Goal: Find specific page/section: Find specific page/section

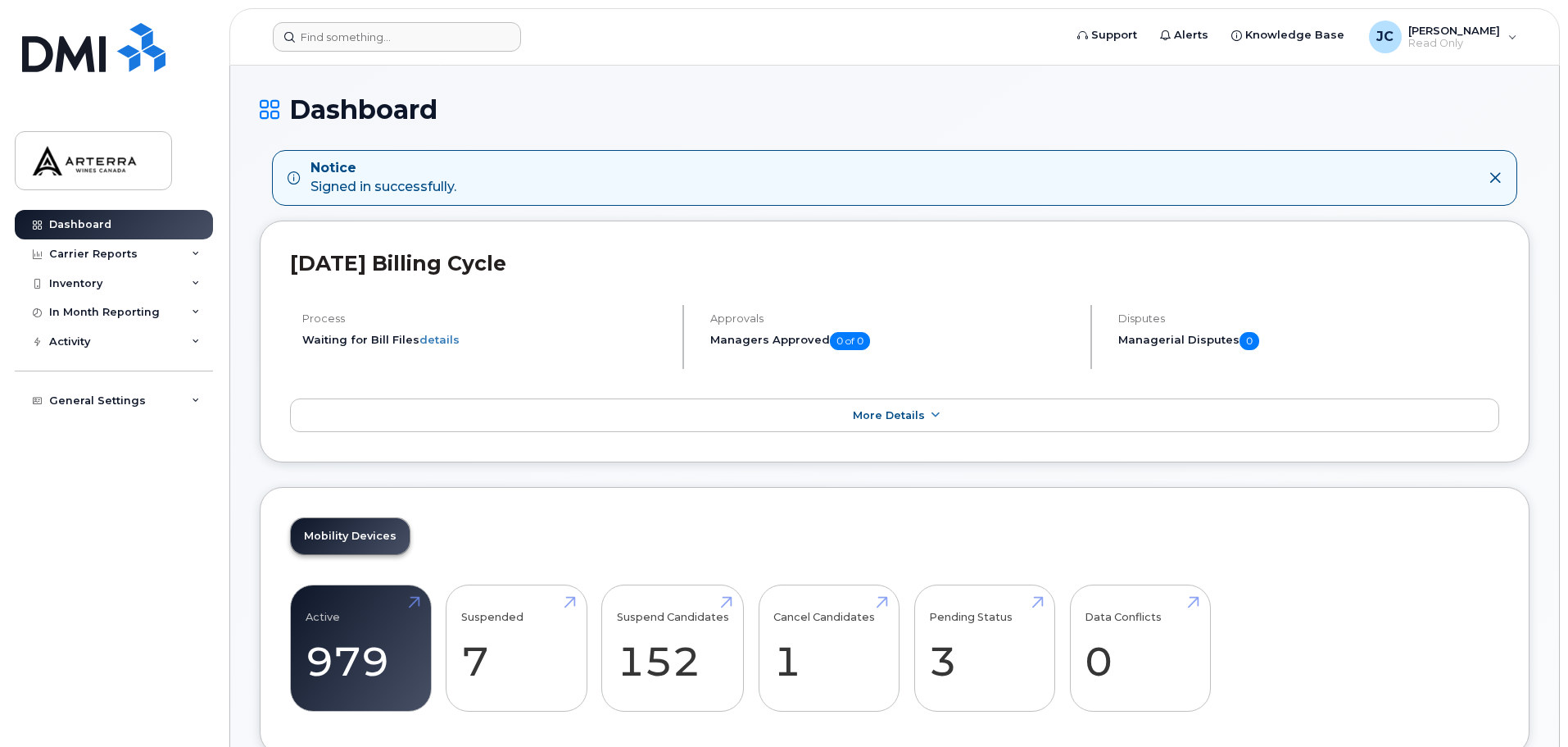
drag, startPoint x: 311, startPoint y: 52, endPoint x: 319, endPoint y: 47, distance: 9.4
click at [313, 50] on header "Support Alerts Knowledge Base JC Julie Charron Read Only English Français Sign …" at bounding box center [895, 37] width 1330 height 57
click at [412, 37] on input at bounding box center [396, 36] width 248 height 29
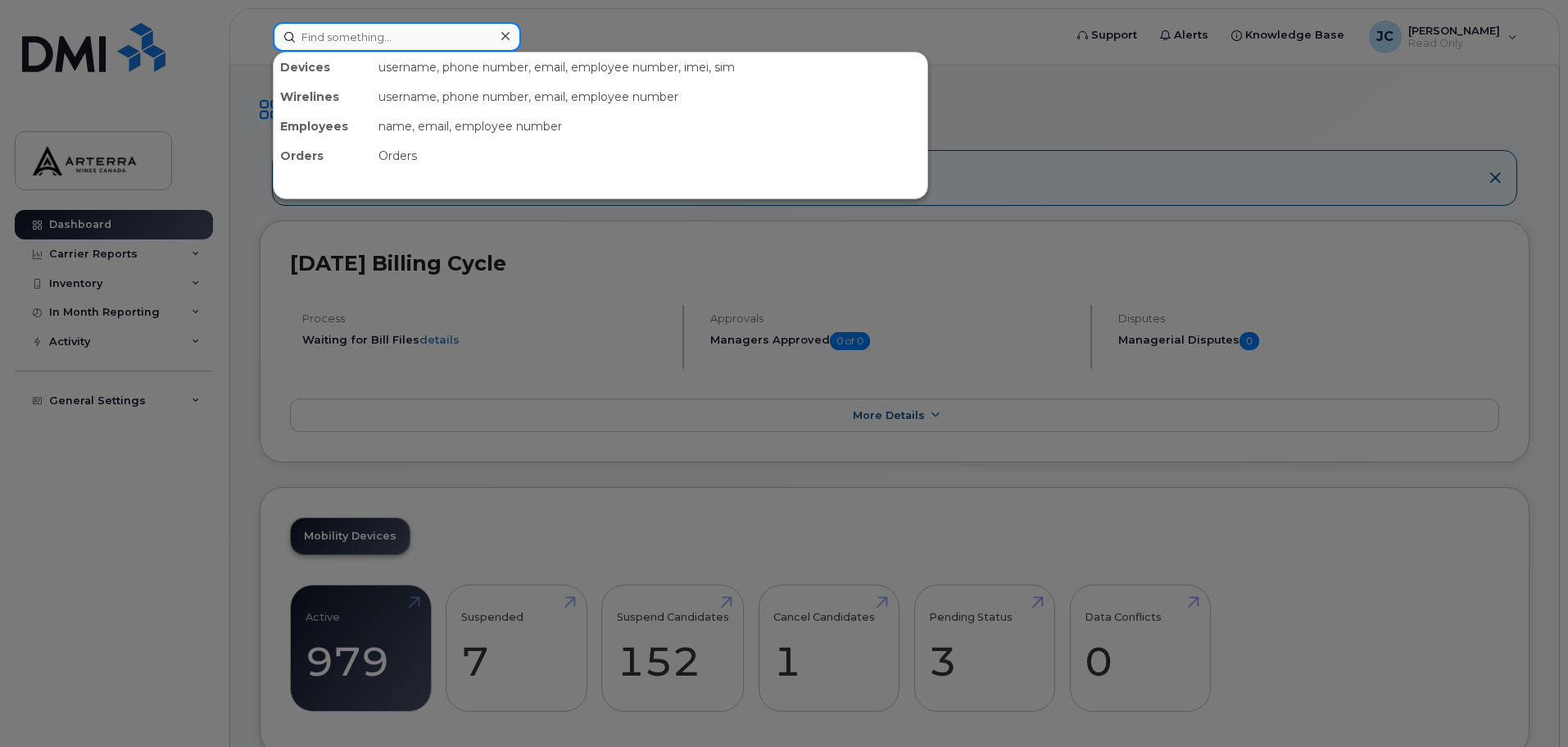
paste input "9053024589"
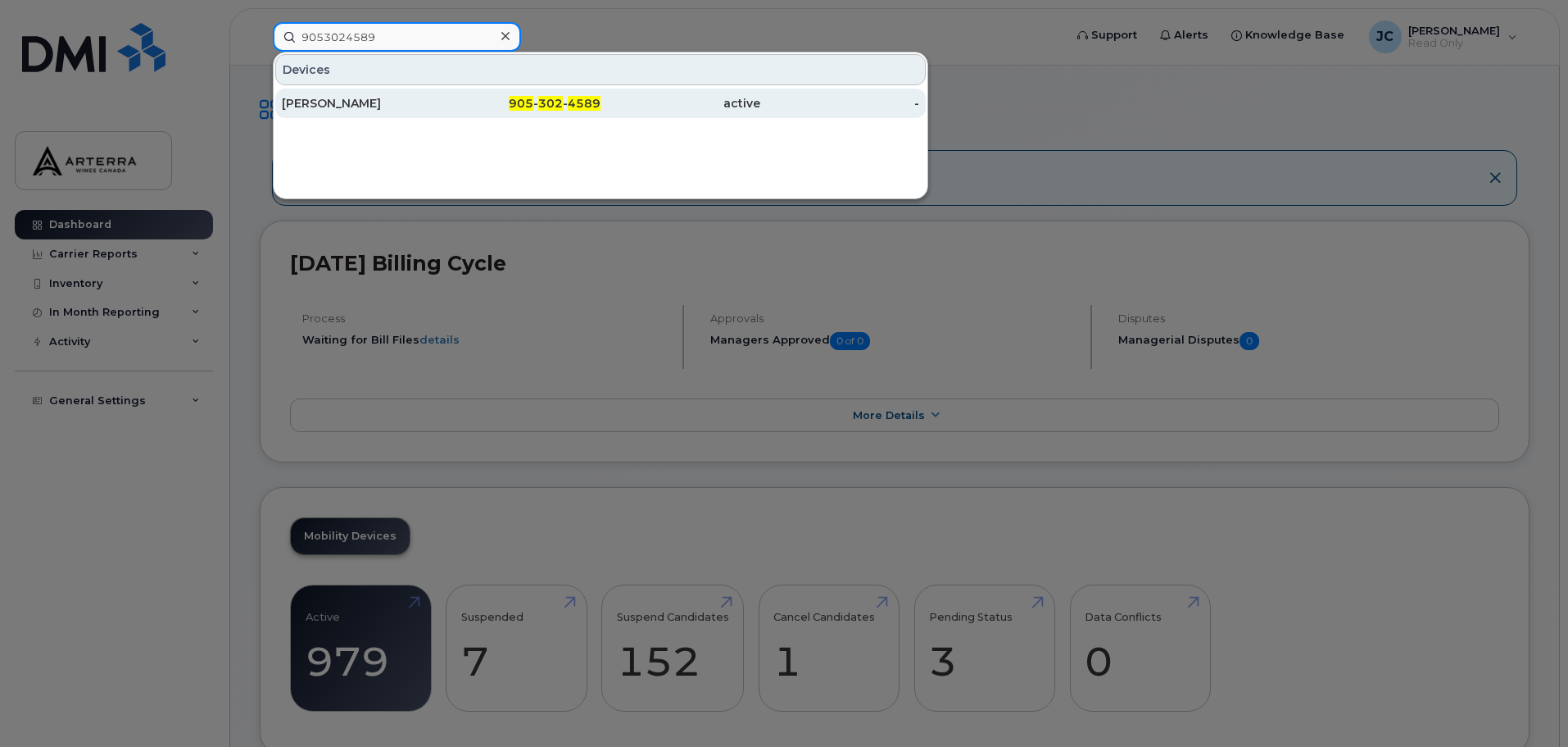
type input "9053024589"
click at [499, 104] on div "905 - 302 - 4589" at bounding box center [521, 103] width 160 height 16
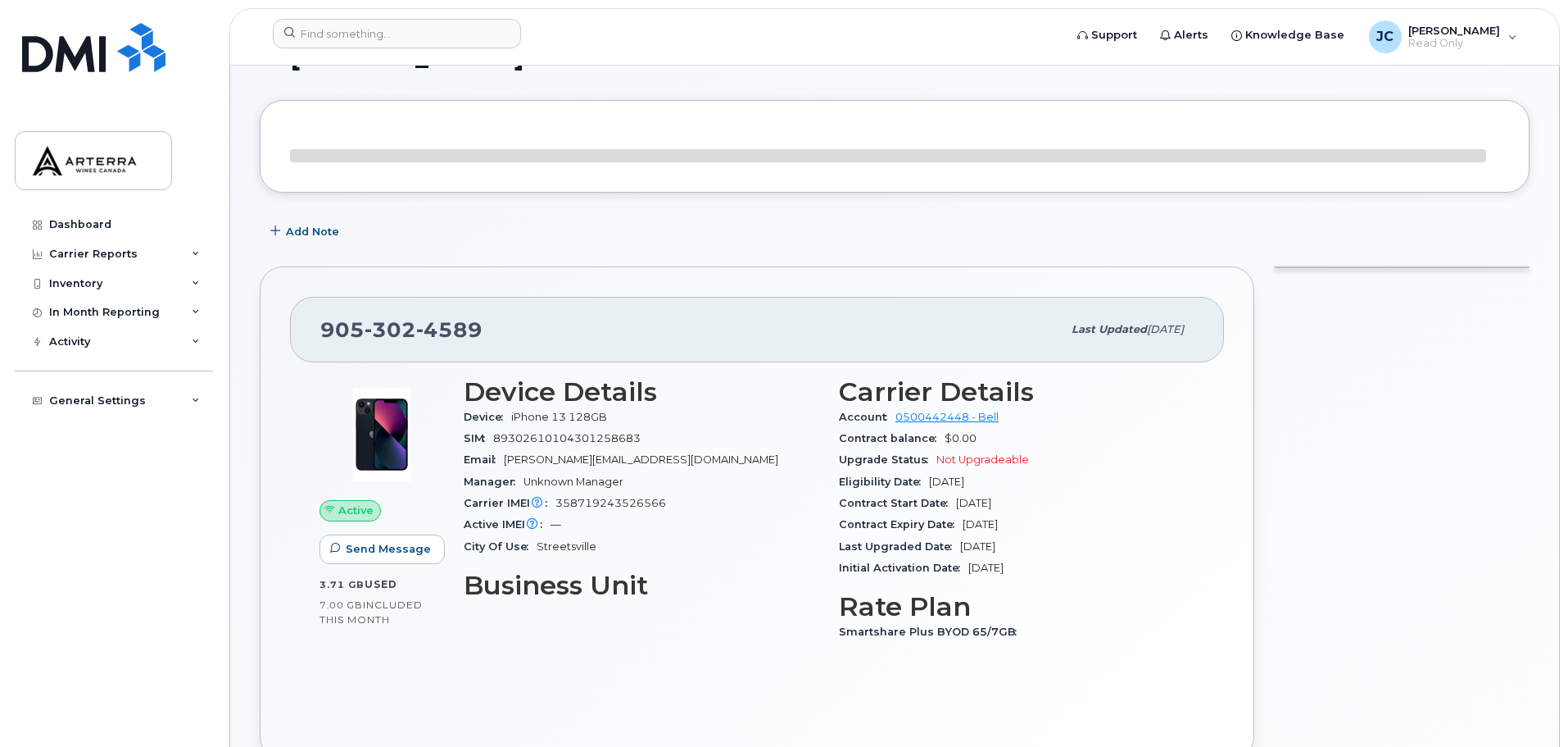
scroll to position [82, 0]
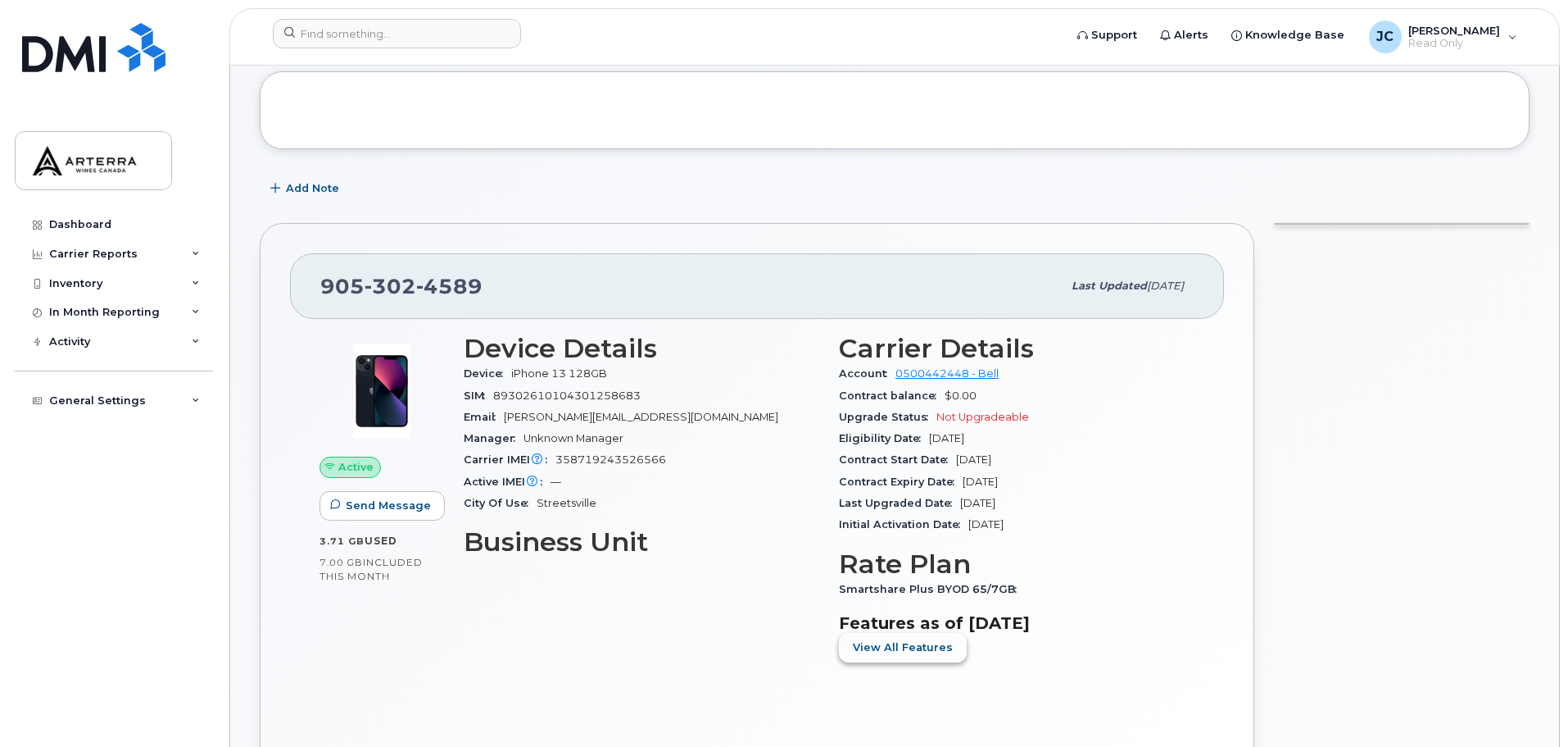
click at [899, 645] on span "View All Features" at bounding box center [902, 647] width 100 height 16
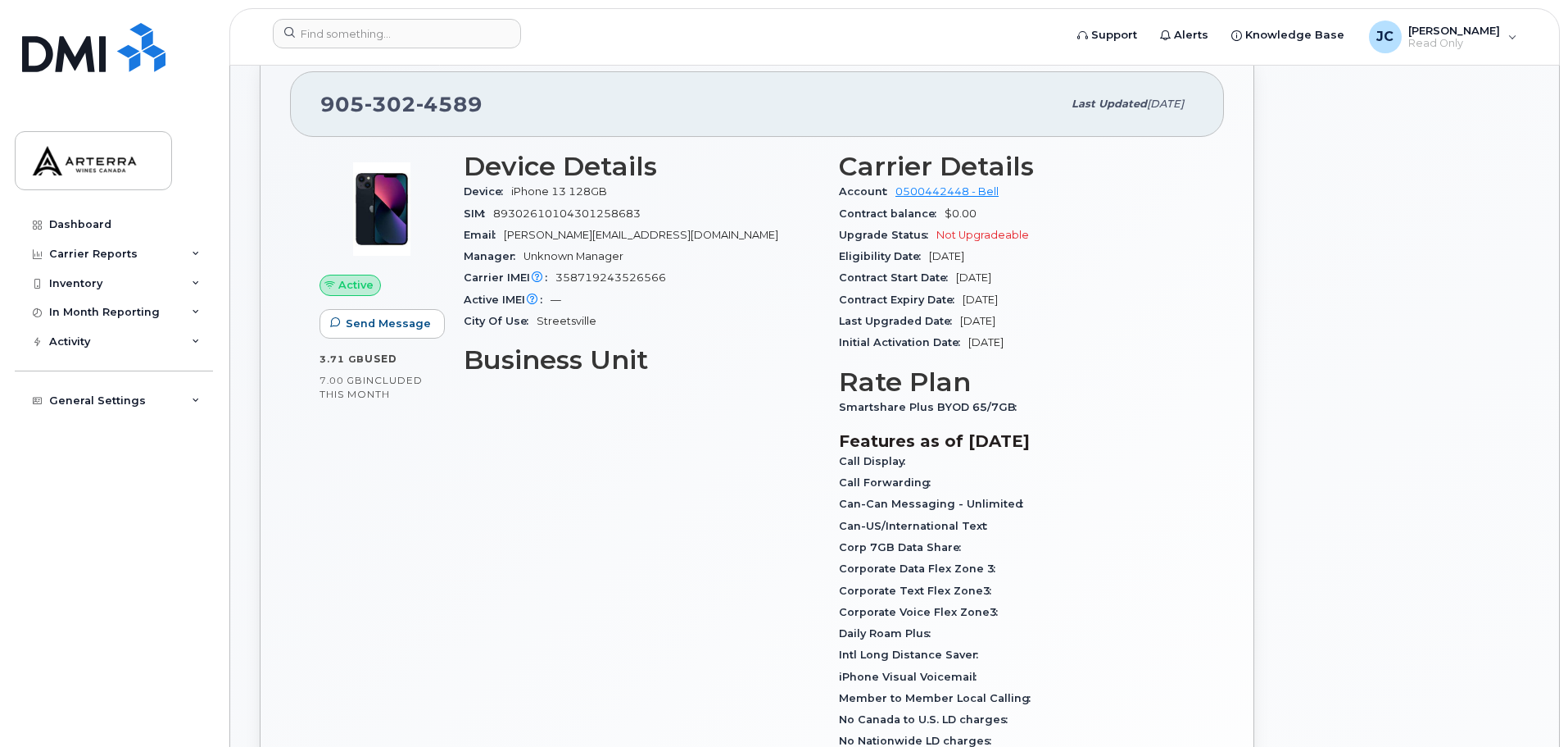
scroll to position [246, 0]
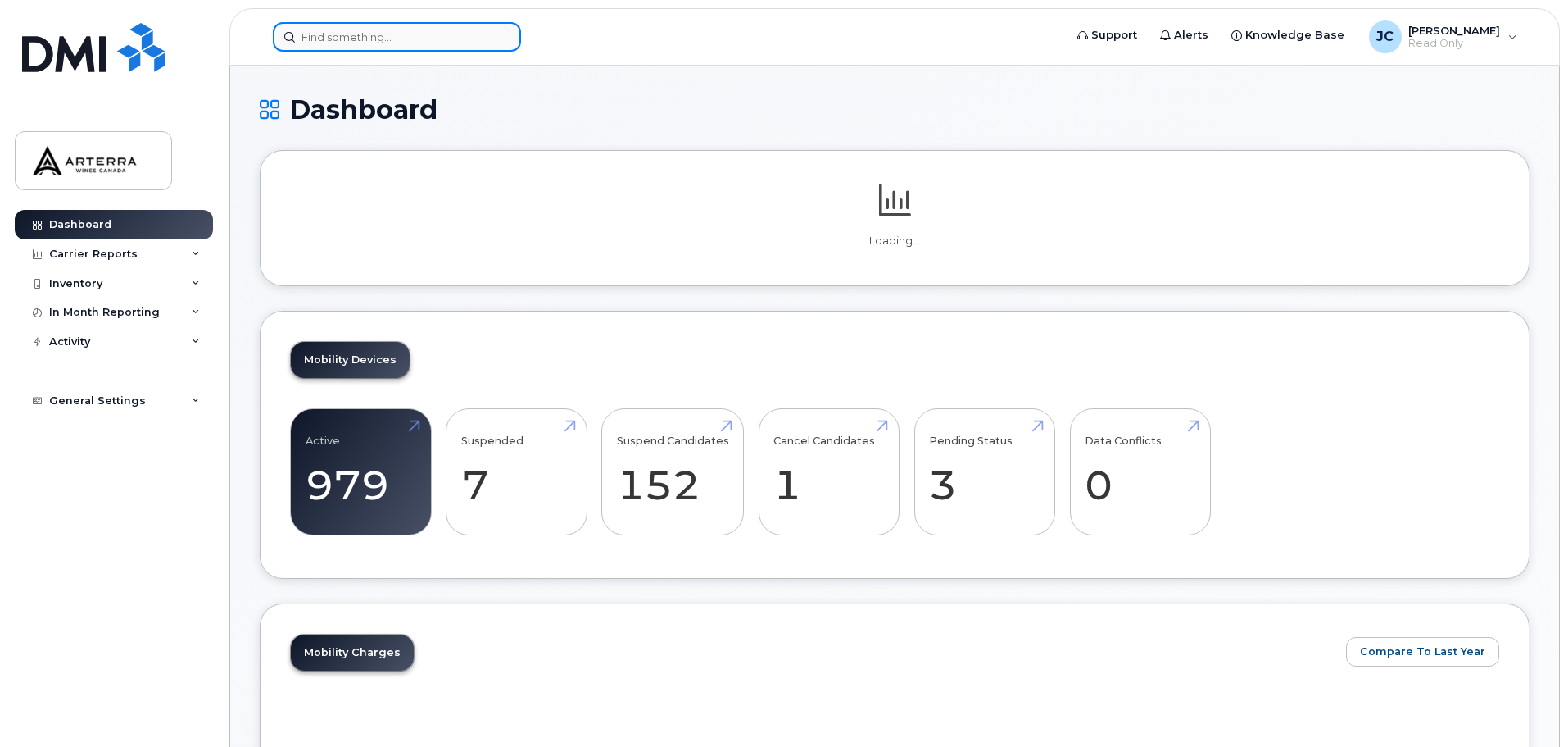
click at [482, 44] on input at bounding box center [396, 36] width 248 height 29
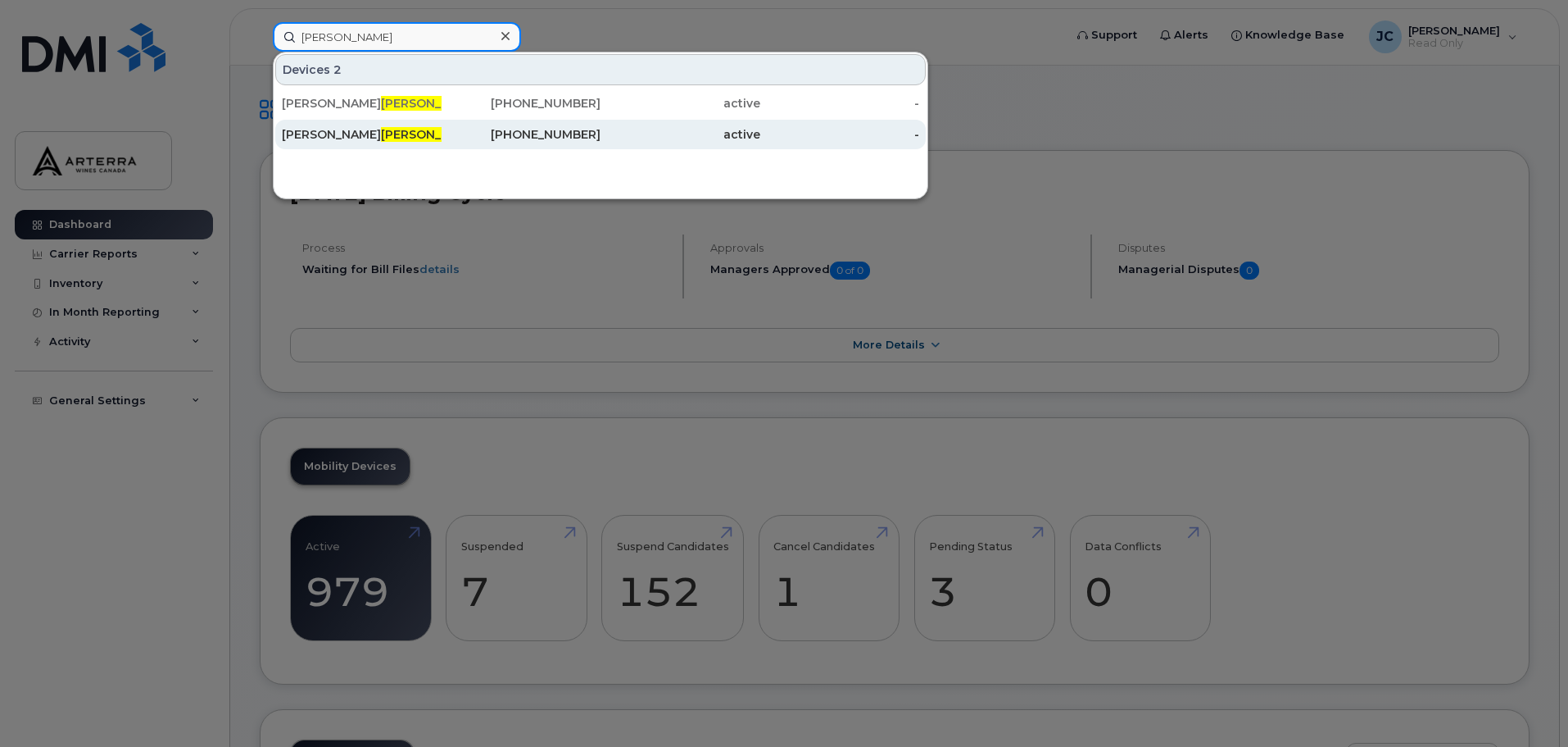
type input "charron"
click at [370, 136] on div "Julie Charron" at bounding box center [362, 134] width 160 height 16
click at [364, 134] on div "Julie Charron" at bounding box center [362, 134] width 160 height 16
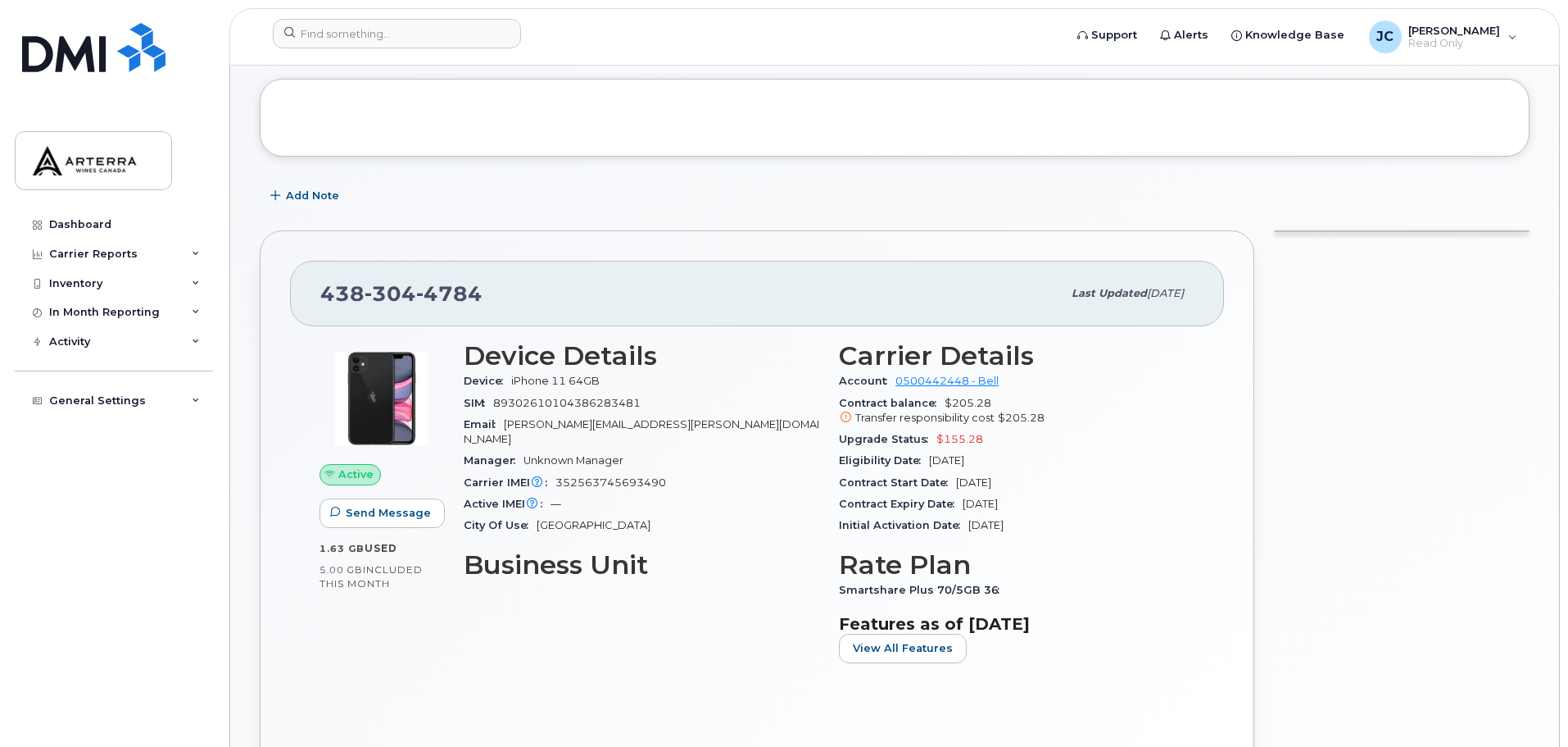
scroll to position [246, 0]
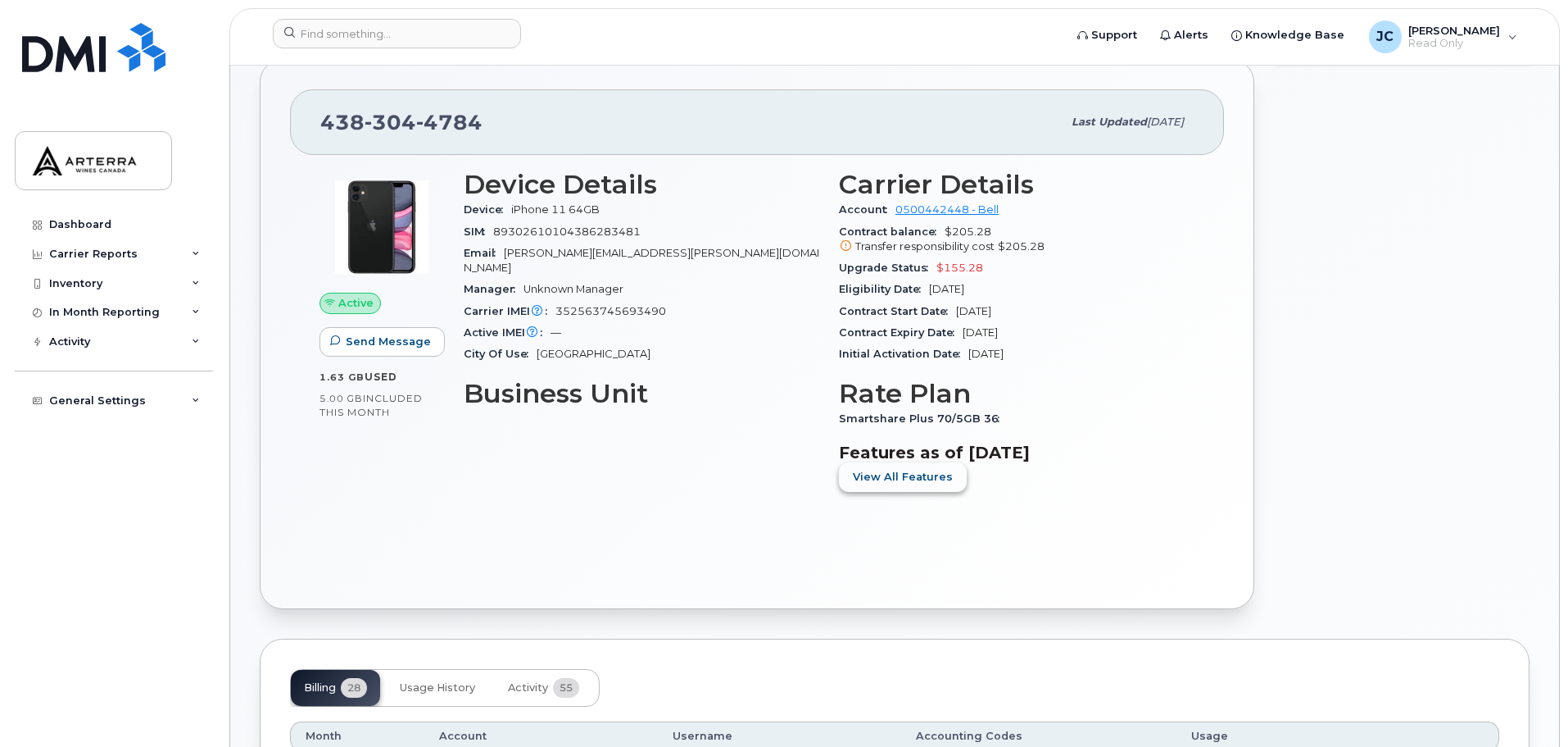
click at [890, 481] on span "View All Features" at bounding box center [902, 476] width 100 height 16
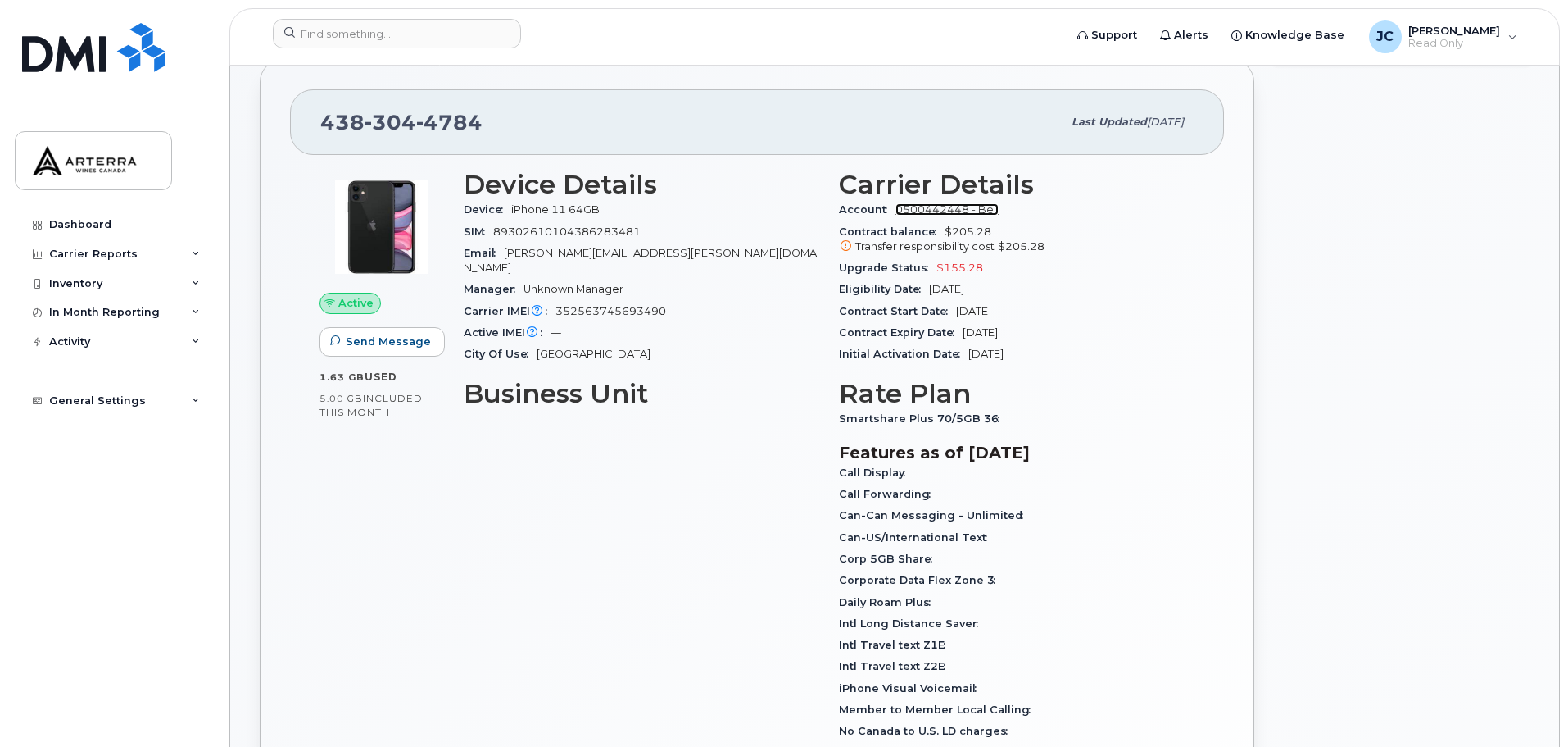
click at [969, 209] on link "0500442448 - Bell" at bounding box center [947, 209] width 103 height 13
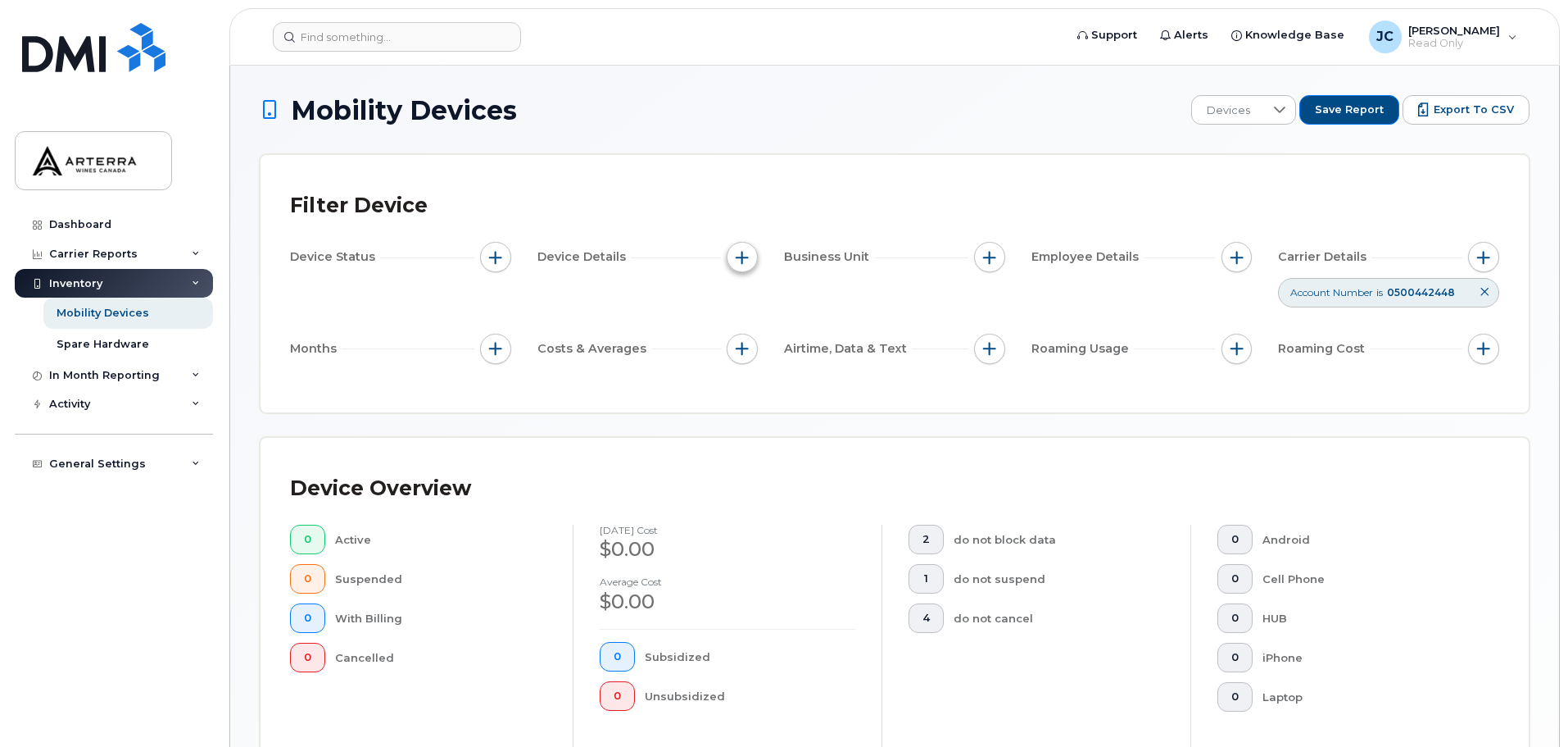
click at [736, 252] on span "button" at bounding box center [742, 257] width 13 height 13
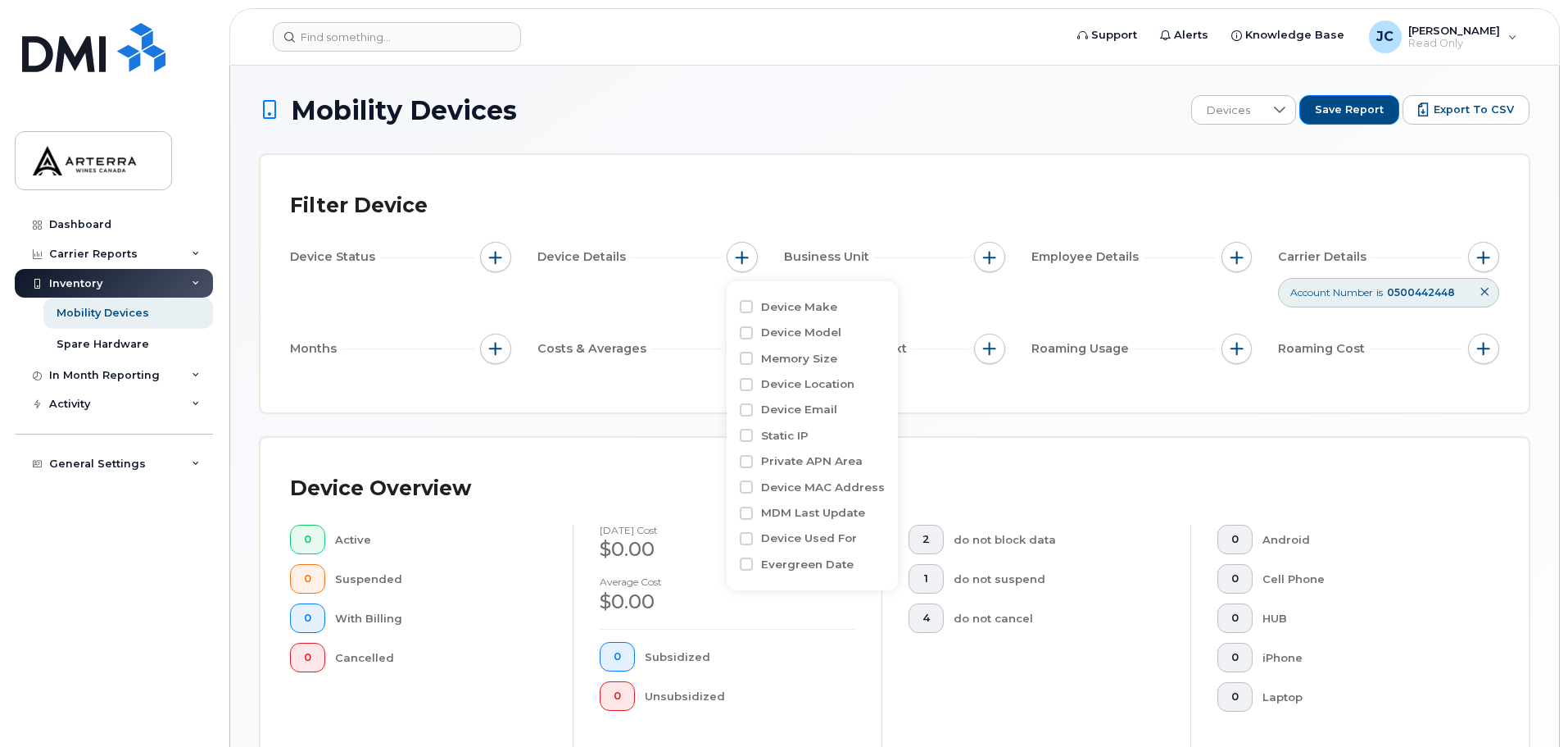
click at [832, 157] on div "Filter Device Device Status Device Details Business Unit Employee Details Carri…" at bounding box center [895, 283] width 1268 height 257
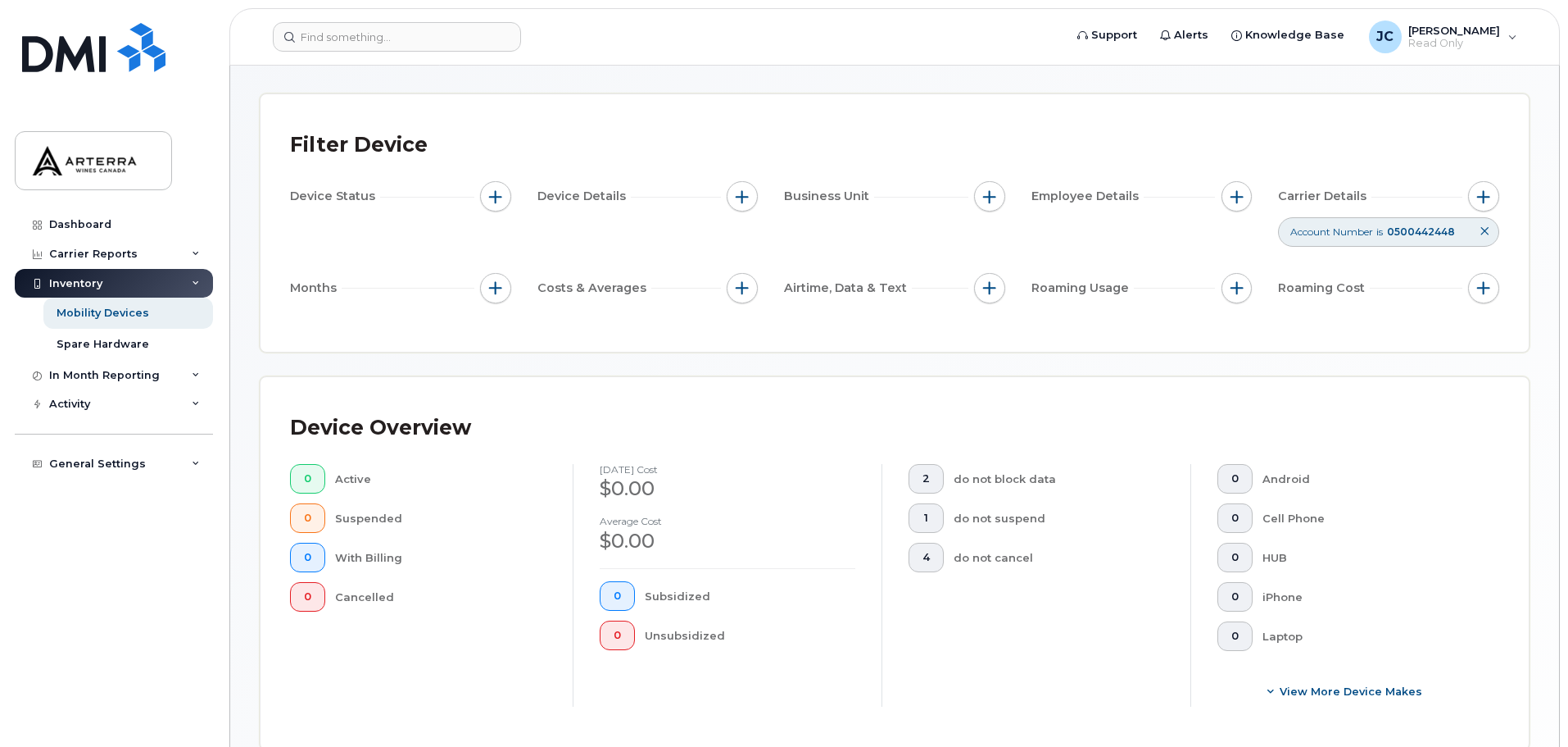
scroll to position [56, 0]
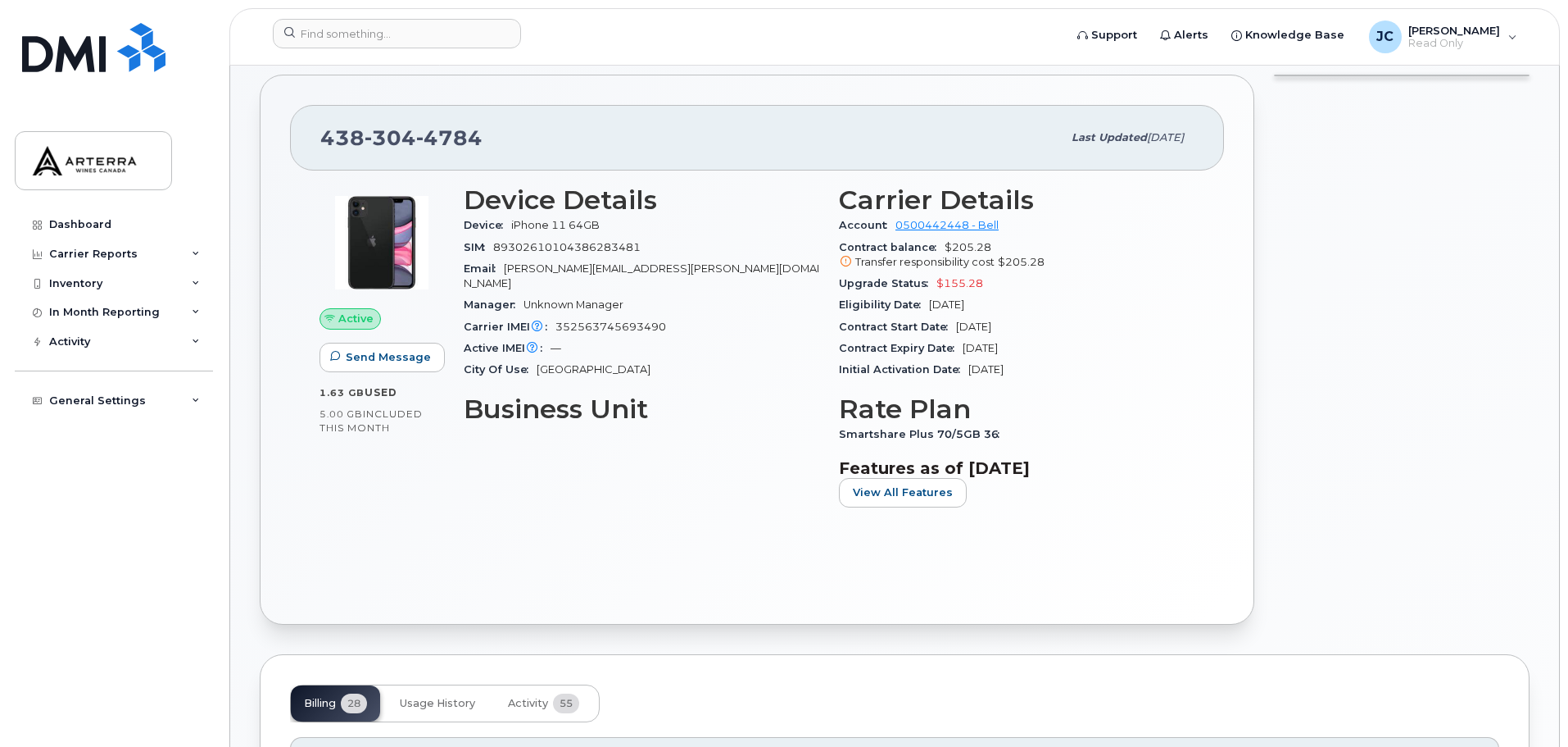
scroll to position [246, 0]
